Goal: Check status: Check status

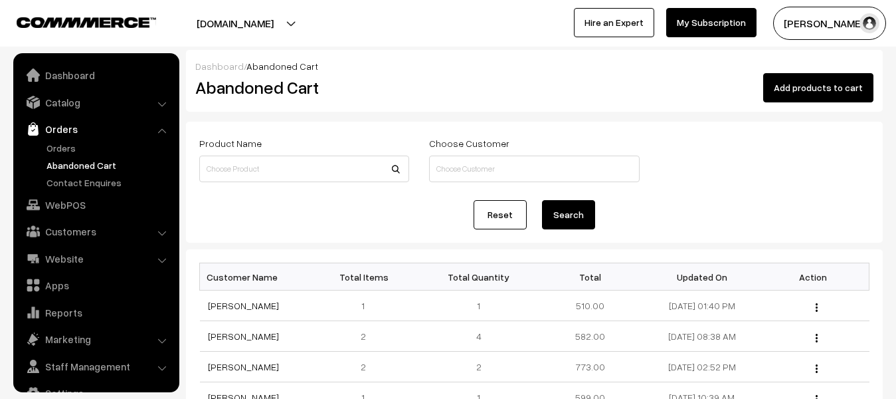
scroll to position [26, 0]
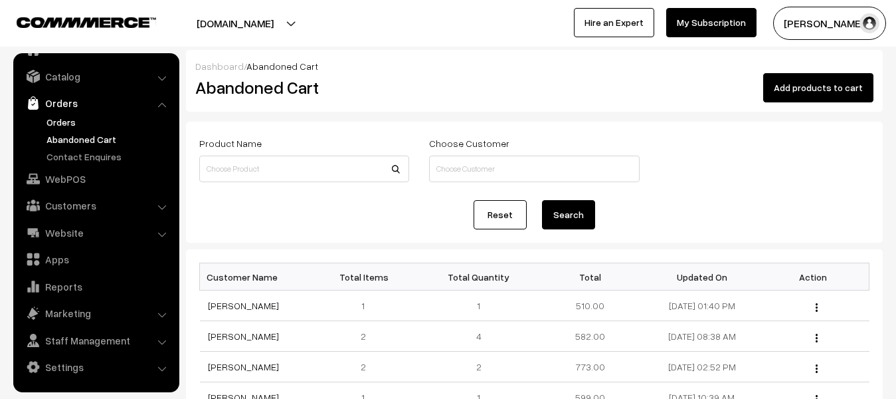
click at [54, 126] on link "Orders" at bounding box center [109, 122] width 132 height 14
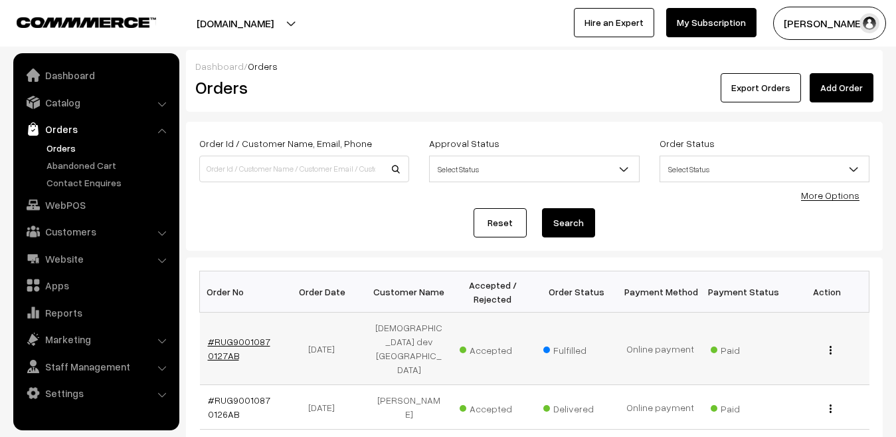
click at [227, 336] on link "#RUG90010870127AB" at bounding box center [239, 348] width 62 height 25
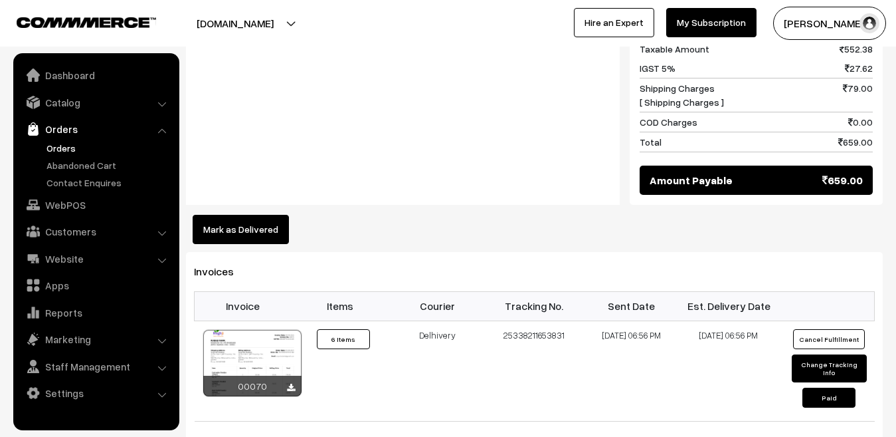
scroll to position [872, 0]
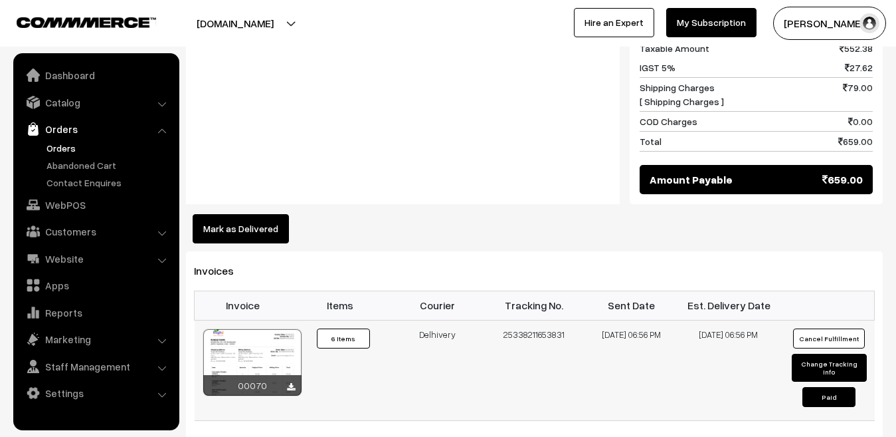
drag, startPoint x: 563, startPoint y: 273, endPoint x: 507, endPoint y: 274, distance: 56.5
click at [507, 320] on td "25338211653831" at bounding box center [534, 370] width 97 height 100
copy td "25338211653831"
click at [61, 163] on link "Abandoned Cart" at bounding box center [109, 165] width 132 height 14
